Goal: Task Accomplishment & Management: Complete application form

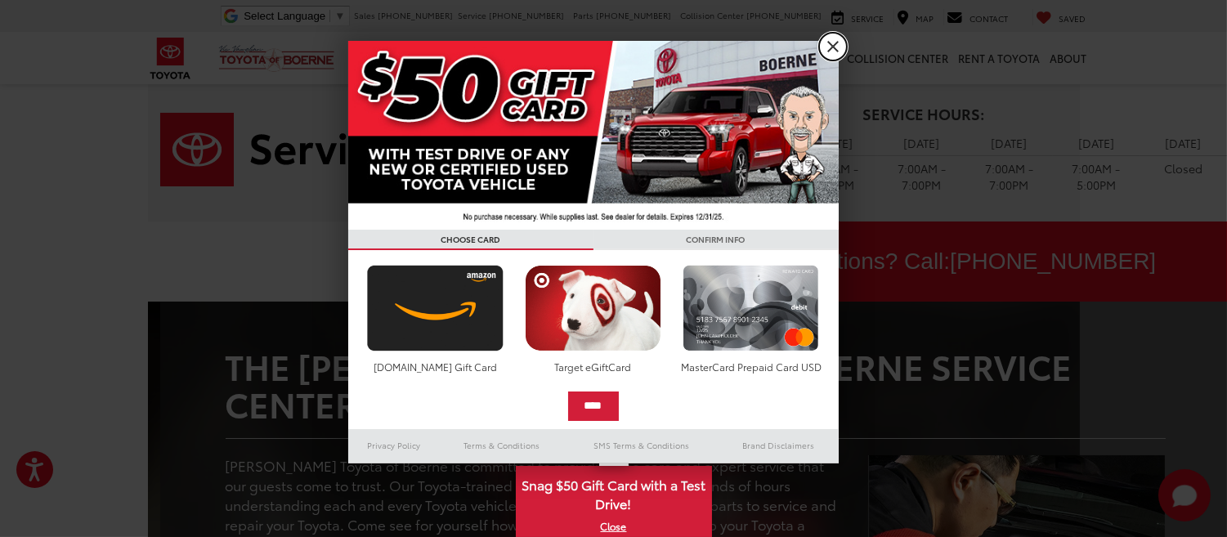
click at [837, 37] on link "X" at bounding box center [833, 47] width 28 height 28
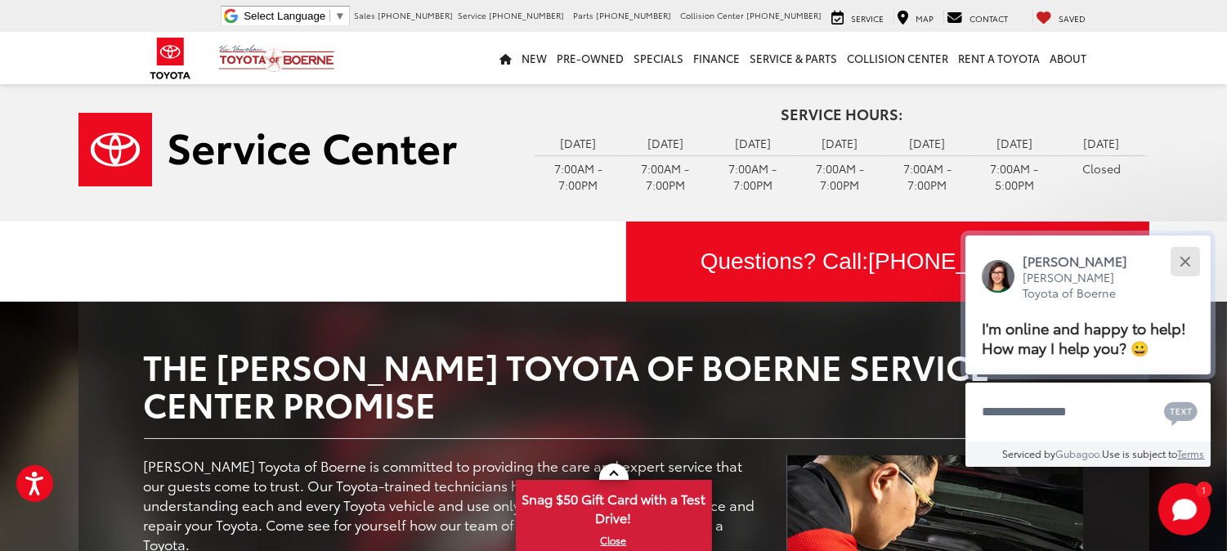
click at [1189, 260] on button "Close" at bounding box center [1185, 261] width 35 height 35
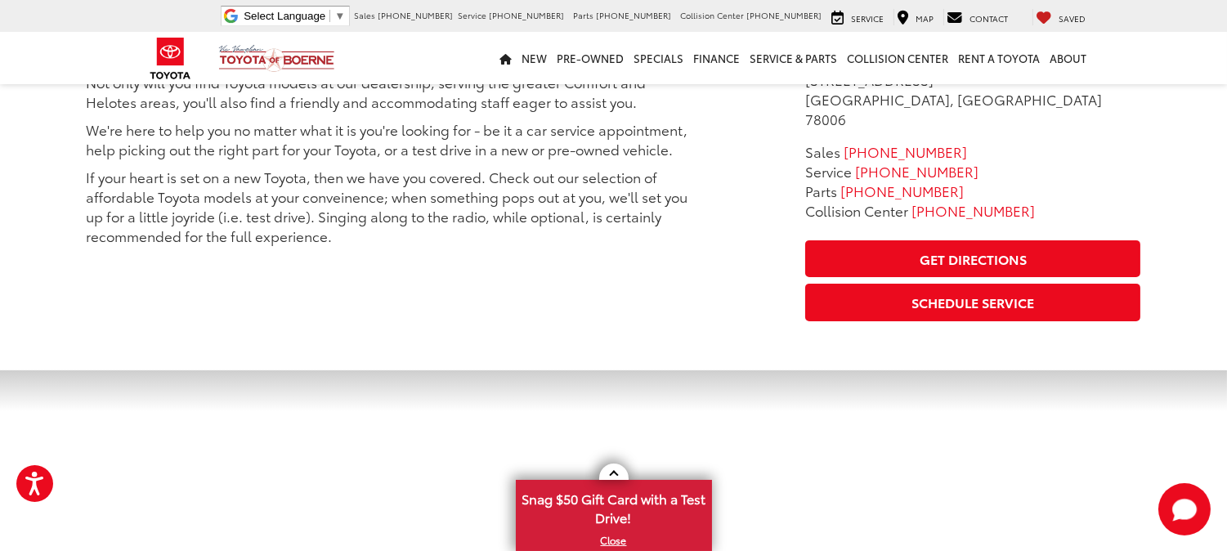
scroll to position [908, 0]
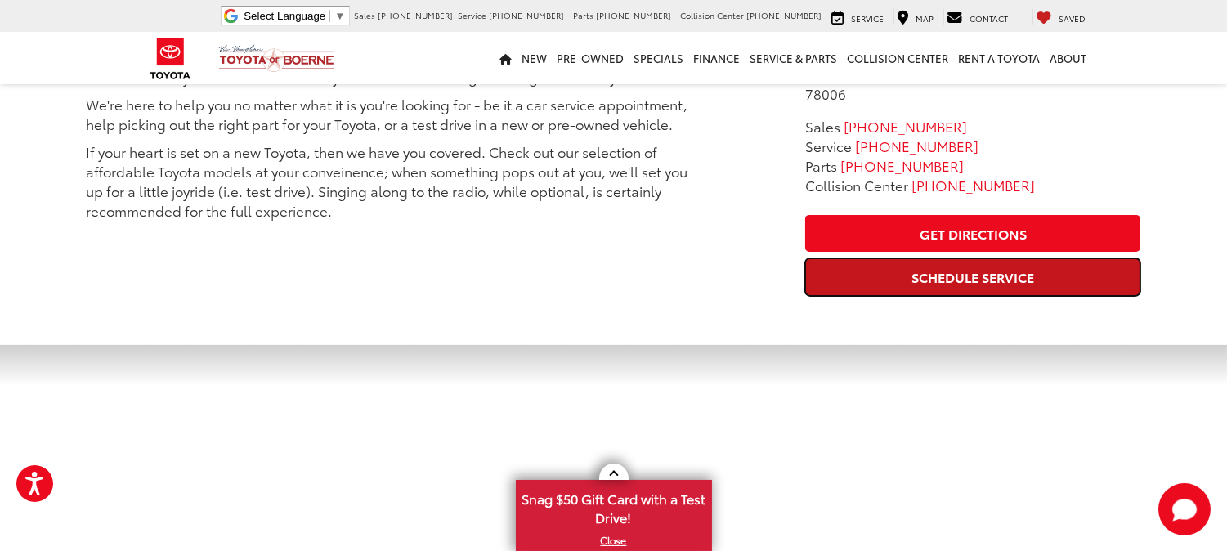
click at [955, 260] on link "Schedule Service" at bounding box center [972, 276] width 335 height 37
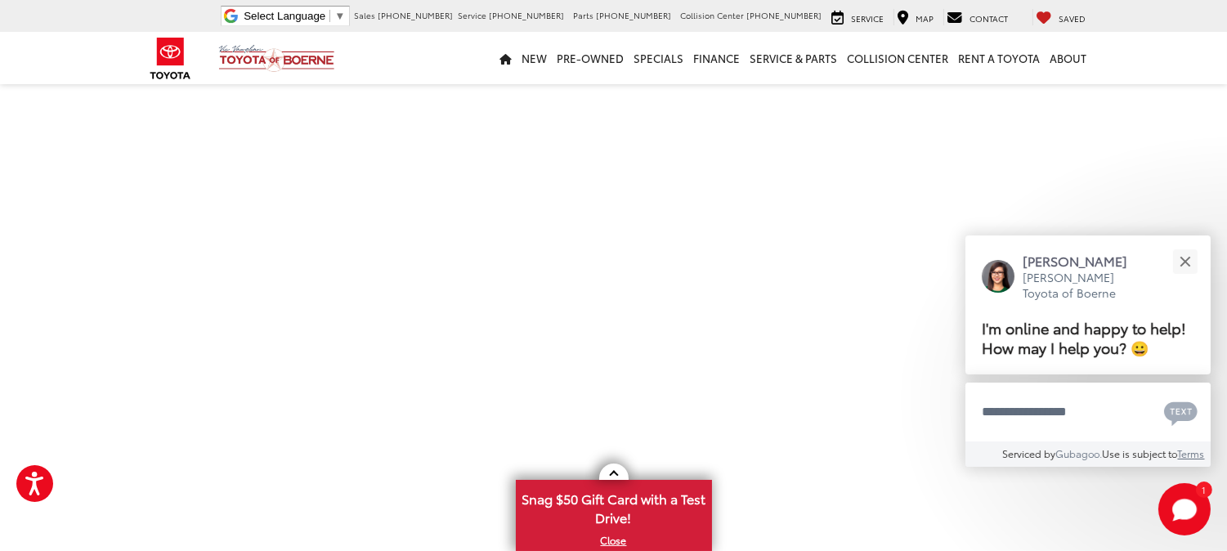
scroll to position [454, 0]
click at [1191, 267] on button "Close" at bounding box center [1185, 261] width 35 height 35
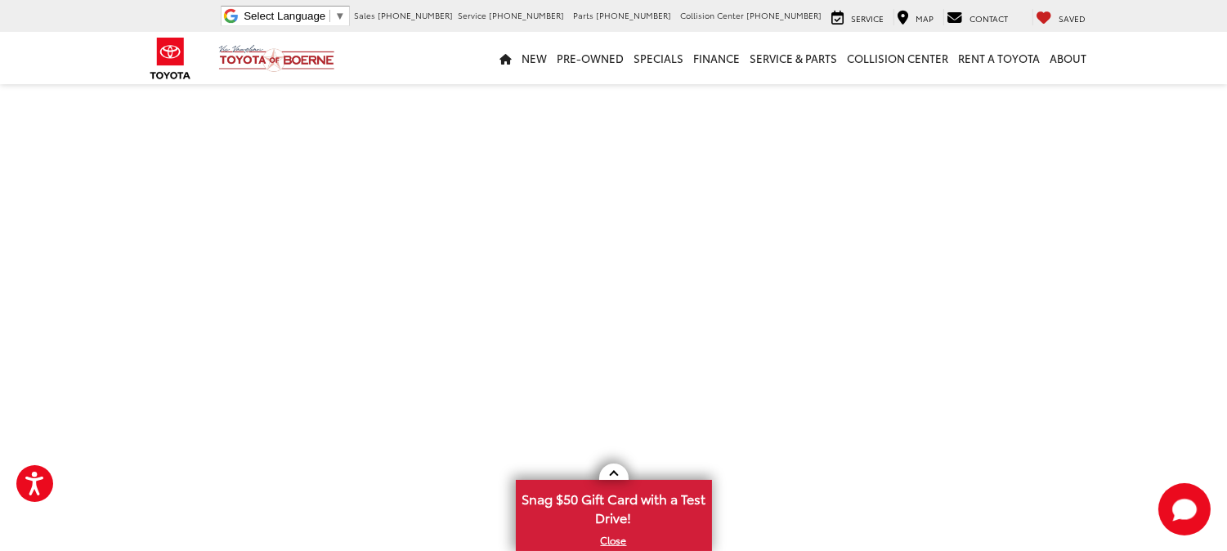
scroll to position [0, 0]
